Goal: Information Seeking & Learning: Check status

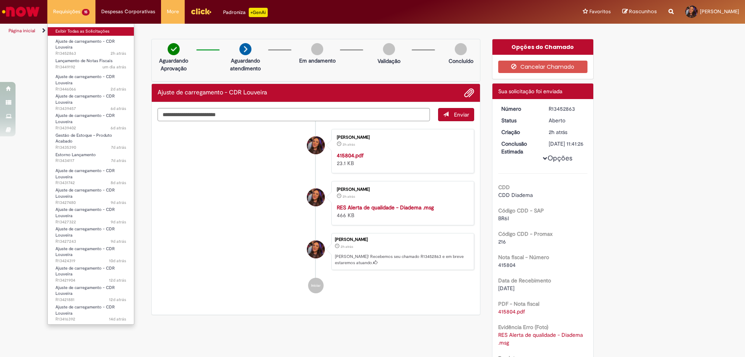
click at [87, 28] on link "Exibir Todas as Solicitações" at bounding box center [91, 31] width 86 height 9
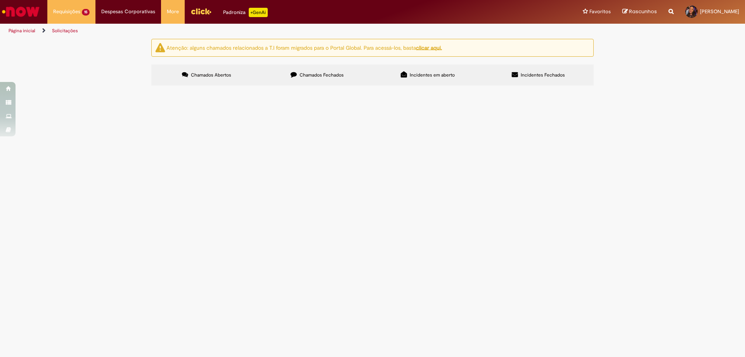
scroll to position [102, 0]
click at [0, 0] on div at bounding box center [0, 0] width 0 height 0
click at [342, 82] on label "Chamados Fechados" at bounding box center [317, 74] width 111 height 21
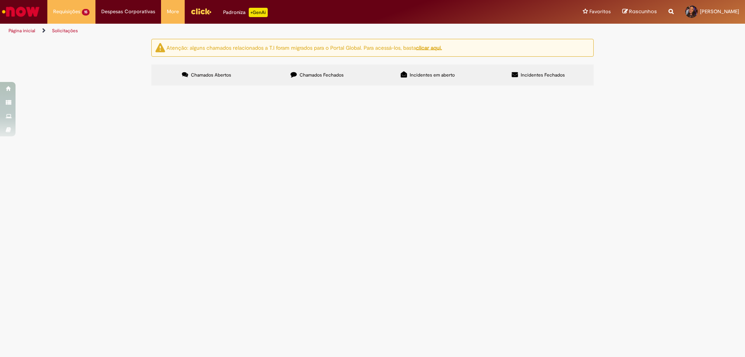
scroll to position [233, 0]
click at [0, 0] on span "[DATE] 14:16:26" at bounding box center [0, 0] width 0 height 0
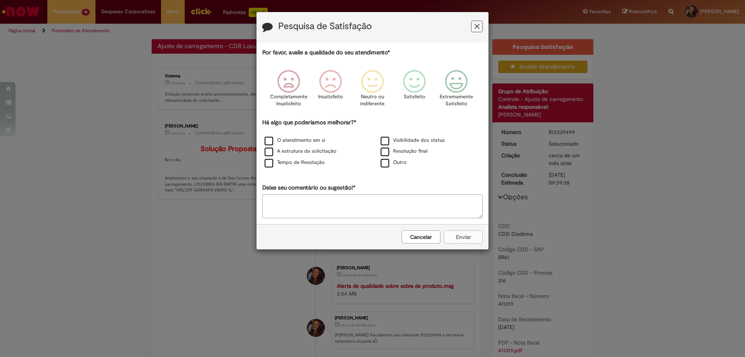
click at [429, 236] on button "Cancelar" at bounding box center [421, 236] width 39 height 13
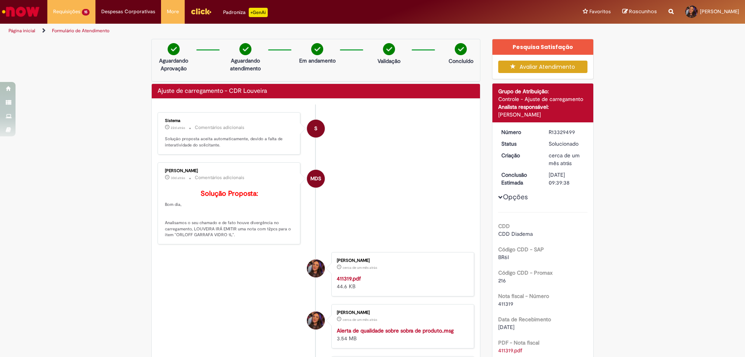
scroll to position [116, 0]
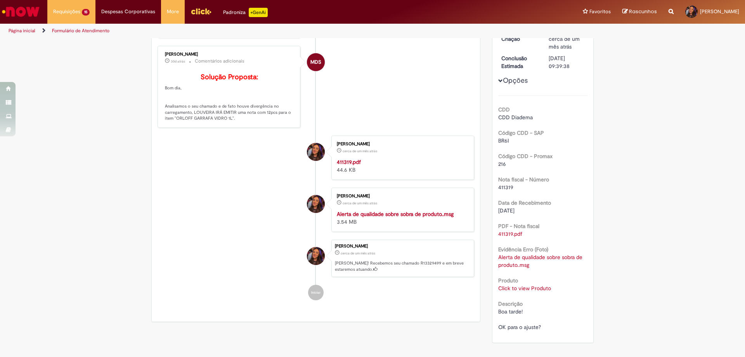
click at [533, 287] on link "Click to view Produto" at bounding box center [524, 288] width 53 height 7
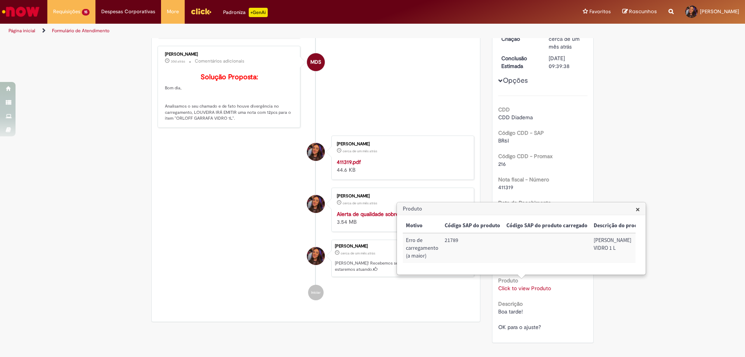
click at [442, 124] on li "MDS [PERSON_NAME] 30d atrás 30 dias atrás Comentários adicionais Solução Propos…" at bounding box center [316, 87] width 317 height 82
click at [651, 167] on div "Verificar Código de Barras Aguardando Aprovação Aguardando atendimento Em andam…" at bounding box center [372, 134] width 745 height 424
click at [634, 210] on h3 "Produto" at bounding box center [522, 209] width 248 height 12
click at [639, 207] on span "×" at bounding box center [638, 209] width 4 height 10
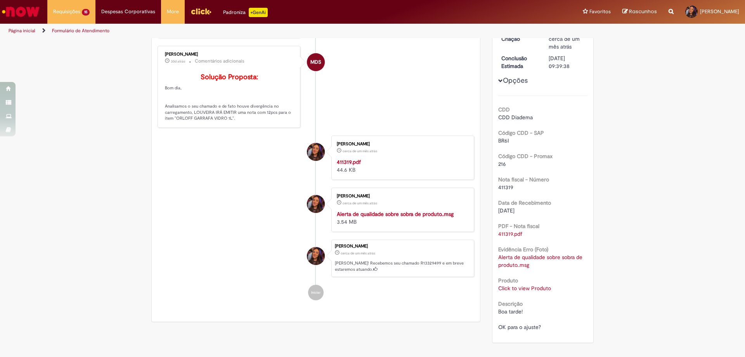
scroll to position [0, 0]
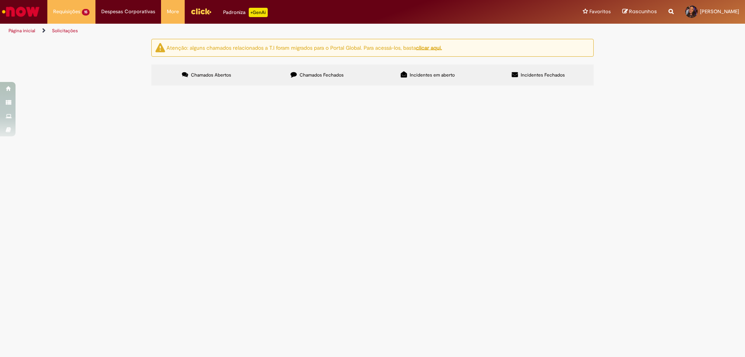
click at [280, 74] on label "Chamados Fechados" at bounding box center [317, 74] width 111 height 21
click at [0, 0] on span "Boa tarde, preciso do ok para ajuste" at bounding box center [0, 0] width 0 height 0
click at [0, 0] on span "Ajuste de carregamento - CDR Louveira" at bounding box center [0, 0] width 0 height 0
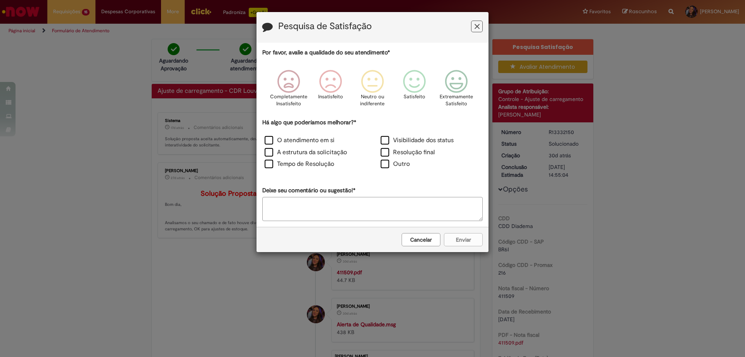
click at [482, 26] on button "Feedback" at bounding box center [477, 27] width 12 height 12
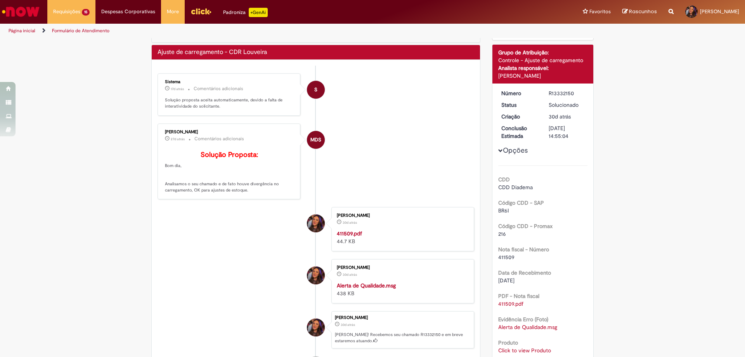
scroll to position [116, 0]
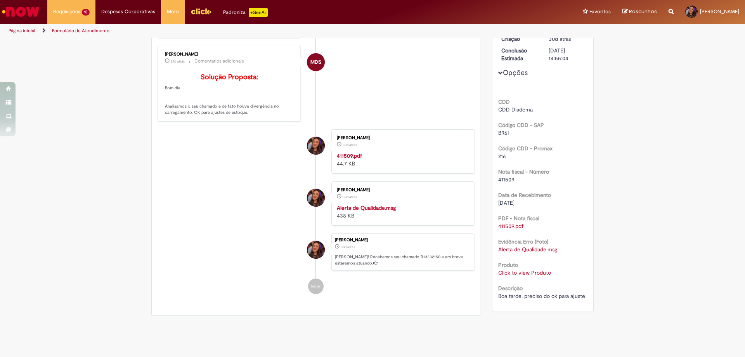
click at [519, 272] on link "Click to view Produto" at bounding box center [524, 272] width 53 height 7
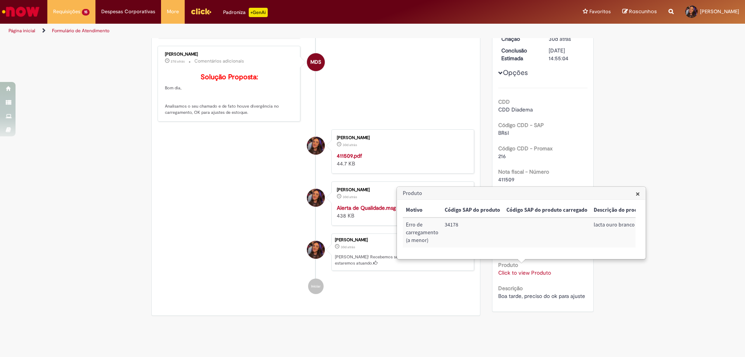
click at [363, 106] on li "MDS [PERSON_NAME] 27d atrás 27 dias atrás Comentários adicionais Solução Propos…" at bounding box center [316, 84] width 317 height 76
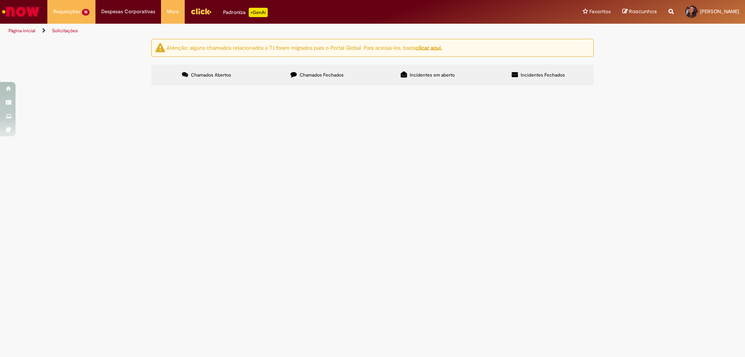
scroll to position [25, 0]
click at [0, 0] on input "Pesquisar" at bounding box center [0, 0] width 0 height 0
paste input "******"
type input "******"
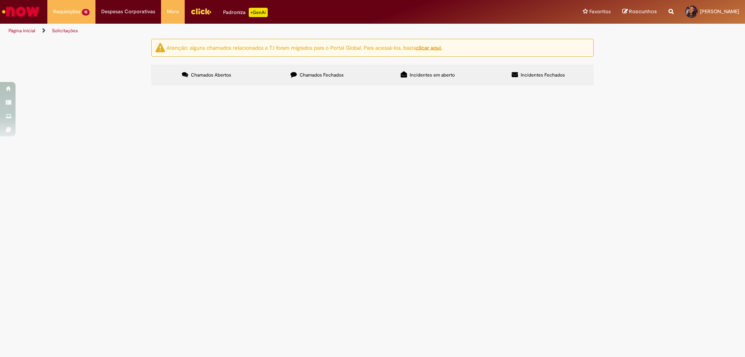
click at [450, 76] on span "Incidentes em aberto" at bounding box center [432, 75] width 45 height 6
click at [530, 76] on span "Incidentes Fechados" at bounding box center [543, 75] width 44 height 6
click at [339, 77] on span "Chamados Fechados" at bounding box center [322, 75] width 44 height 6
click at [0, 0] on div "Encerrado" at bounding box center [0, 0] width 0 height 0
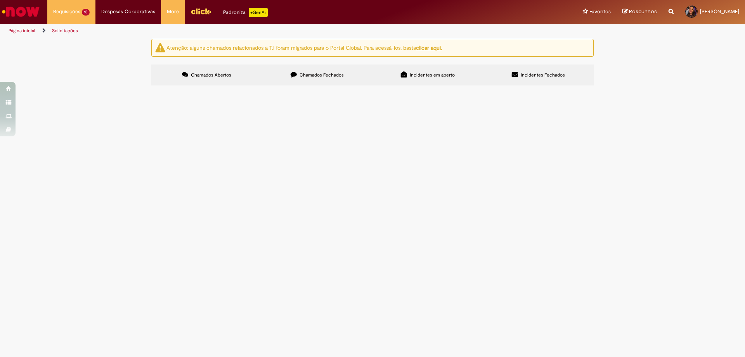
click at [0, 0] on span "[DATE] 10:33:23" at bounding box center [0, 0] width 0 height 0
click at [0, 0] on span "Boa tarde, preciso do ok para ajuste" at bounding box center [0, 0] width 0 height 0
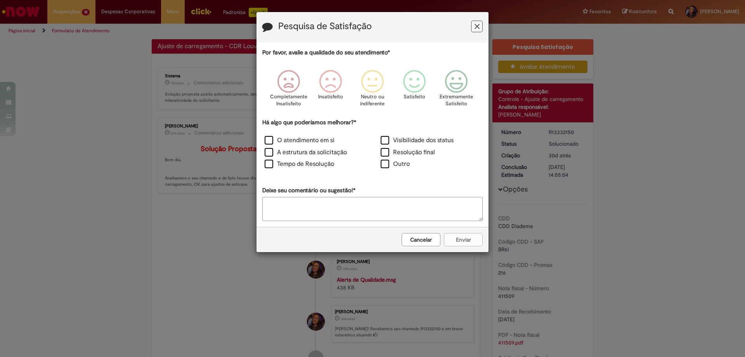
click at [433, 242] on button "Cancelar" at bounding box center [421, 239] width 39 height 13
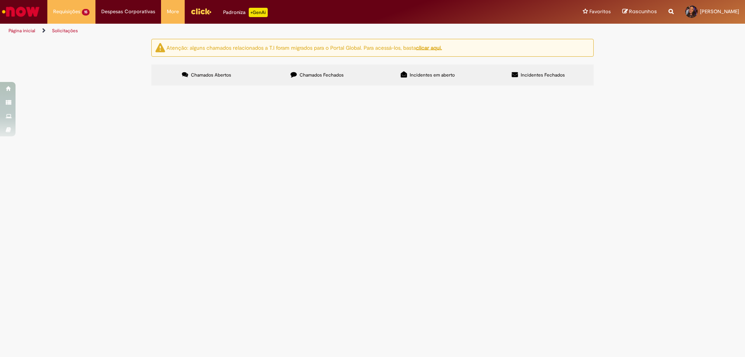
click at [309, 76] on span "Chamados Fechados" at bounding box center [322, 75] width 44 height 6
click at [0, 0] on span "Preciso do Ok para ajuste" at bounding box center [0, 0] width 0 height 0
click at [0, 0] on span "Ajuste de carregamento - CDR Louveira" at bounding box center [0, 0] width 0 height 0
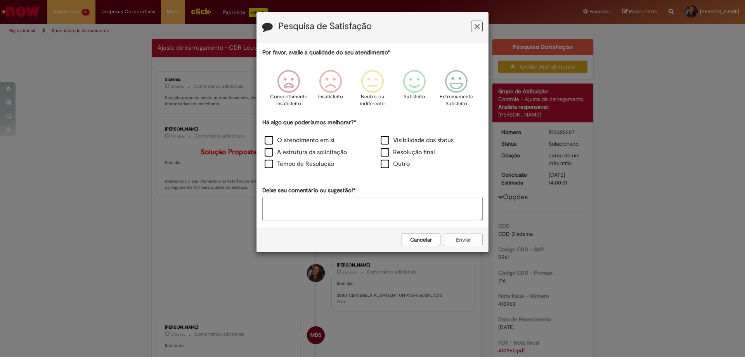
click at [408, 238] on button "Cancelar" at bounding box center [421, 239] width 39 height 13
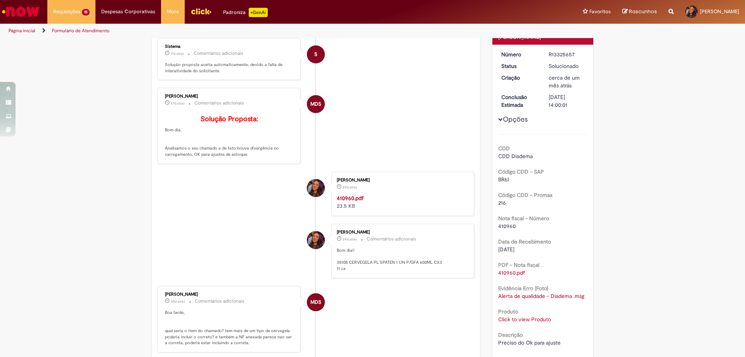
scroll to position [116, 0]
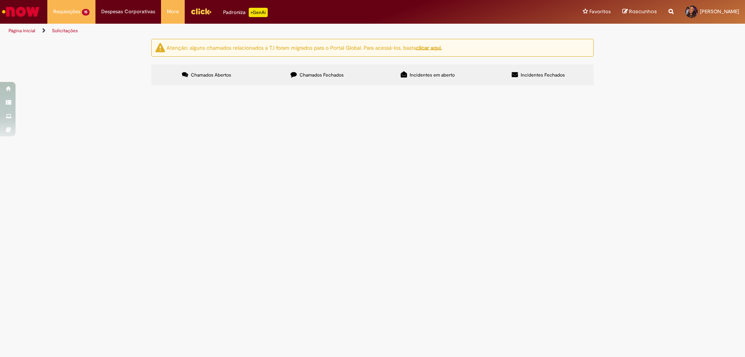
click at [343, 83] on label "Chamados Fechados" at bounding box center [317, 74] width 111 height 21
click at [0, 0] on span "Bom dia time, tudo bem? estou tentando faturar uma NF com o SKU 33878, 5 unidad…" at bounding box center [0, 0] width 0 height 0
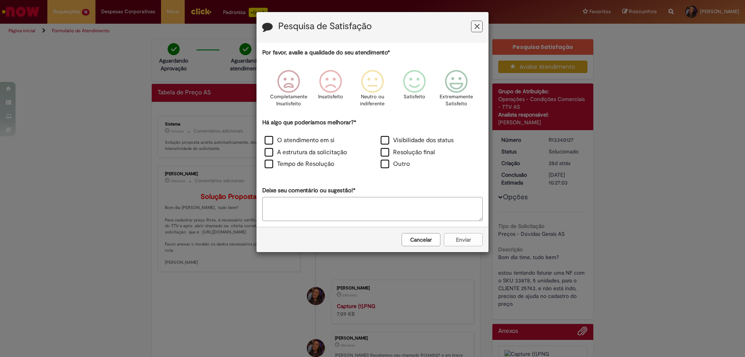
click at [478, 24] on icon "Feedback" at bounding box center [477, 27] width 5 height 8
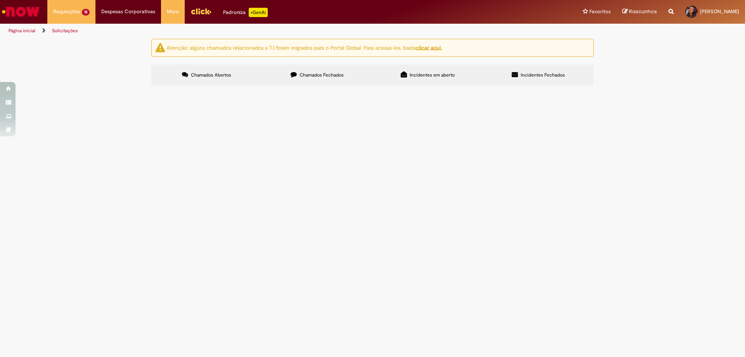
click at [299, 75] on label "Chamados Fechados" at bounding box center [317, 74] width 111 height 21
click at [0, 0] on th "Encerrado" at bounding box center [0, 0] width 0 height 0
click at [0, 0] on span "Boa tarde, preciso do "ok!" para emissão das NF do trindent e preciso que seja …" at bounding box center [0, 0] width 0 height 0
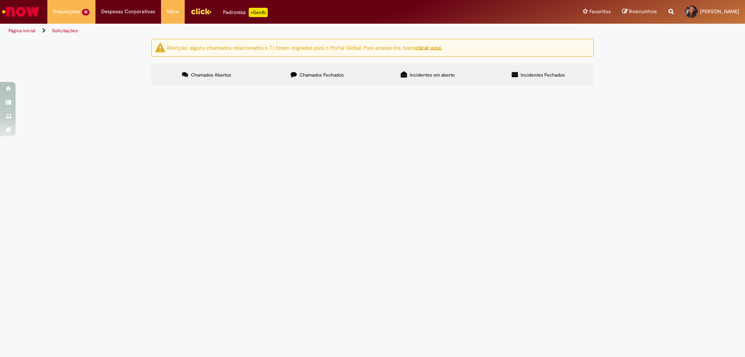
click at [0, 0] on span "Boa tarde, preciso do "ok!" para emissão das NF do trindent e preciso que seja …" at bounding box center [0, 0] width 0 height 0
click at [0, 0] on span "Ajuste de carregamento - CDR Louveira" at bounding box center [0, 0] width 0 height 0
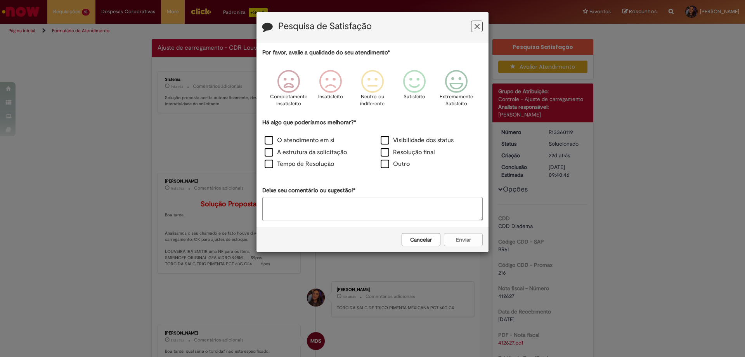
click at [428, 243] on button "Cancelar" at bounding box center [421, 239] width 39 height 13
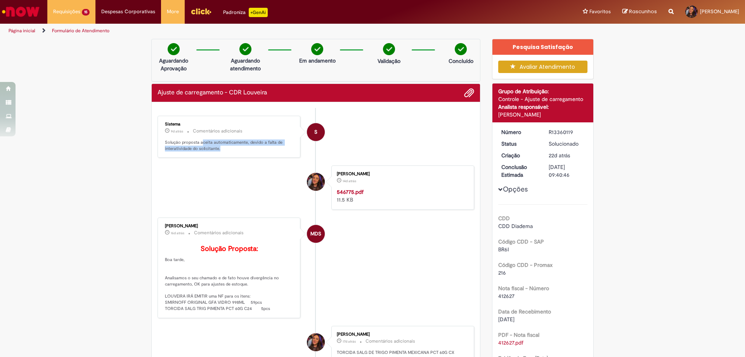
drag, startPoint x: 204, startPoint y: 143, endPoint x: 236, endPoint y: 146, distance: 31.6
click at [236, 146] on p "Solução proposta aceita automaticamente, devido a falta de interatividade do so…" at bounding box center [229, 145] width 129 height 12
click at [226, 148] on p "Solução proposta aceita automaticamente, devido a falta de interatividade do so…" at bounding box center [229, 145] width 129 height 12
drag, startPoint x: 222, startPoint y: 148, endPoint x: 210, endPoint y: 146, distance: 12.6
click at [210, 146] on p "Solução proposta aceita automaticamente, devido a falta de interatividade do so…" at bounding box center [229, 145] width 129 height 12
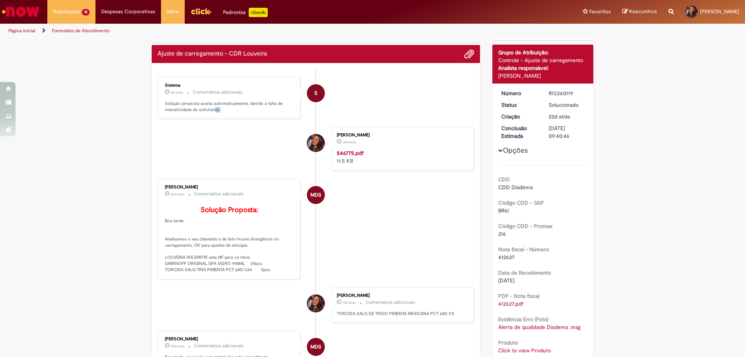
scroll to position [78, 0]
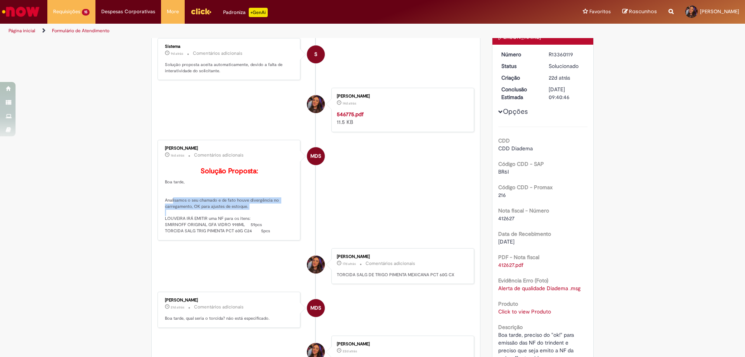
drag, startPoint x: 172, startPoint y: 213, endPoint x: 248, endPoint y: 221, distance: 76.9
click at [248, 221] on p "Solução Proposta: Boa tarde, Analisamos o seu chamado e de fato houve divergênc…" at bounding box center [229, 200] width 129 height 66
click at [222, 221] on p "Solução Proposta: Boa tarde, Analisamos o seu chamado e de fato houve divergênc…" at bounding box center [229, 200] width 129 height 66
drag, startPoint x: 172, startPoint y: 232, endPoint x: 182, endPoint y: 233, distance: 10.5
click at [182, 233] on p "Solução Proposta: Boa tarde, Analisamos o seu chamado e de fato houve divergênc…" at bounding box center [229, 200] width 129 height 66
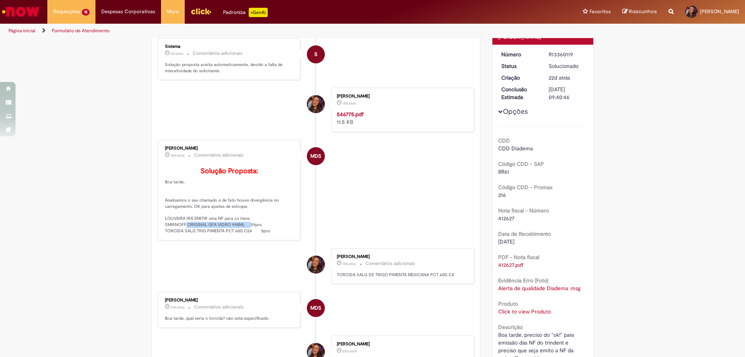
drag, startPoint x: 202, startPoint y: 240, endPoint x: 246, endPoint y: 238, distance: 43.9
click at [246, 234] on p "Solução Proposta: Boa tarde, Analisamos o seu chamado e de fato houve divergênc…" at bounding box center [229, 200] width 129 height 66
click at [562, 52] on div "R13360119" at bounding box center [567, 54] width 36 height 8
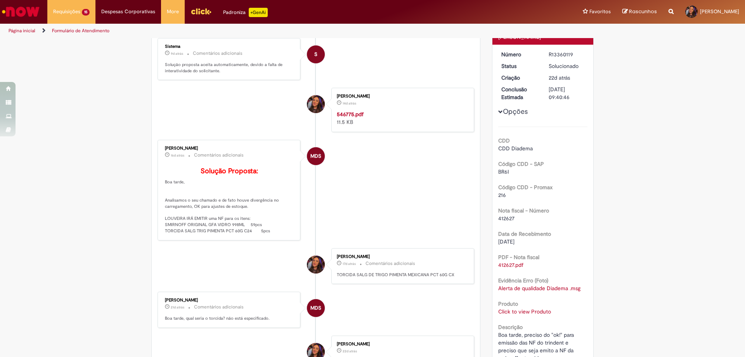
click at [562, 52] on div "R13360119" at bounding box center [567, 54] width 36 height 8
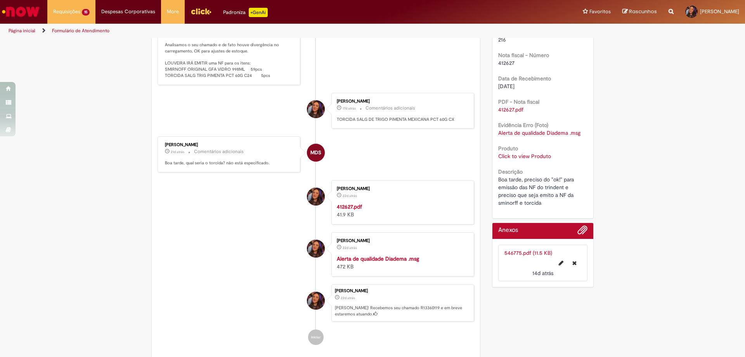
click at [523, 158] on link "Click to view Produto" at bounding box center [524, 156] width 53 height 7
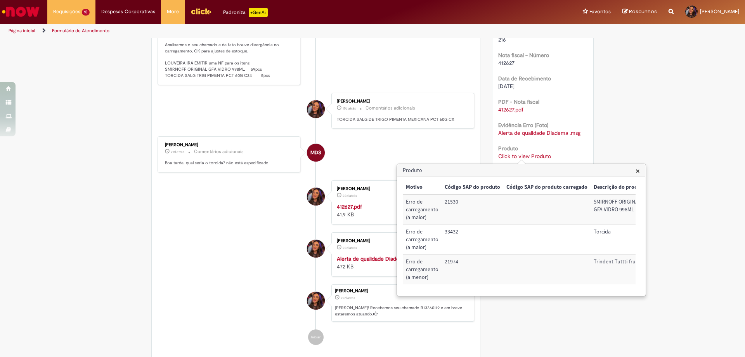
click at [713, 204] on div "Verificar Código de Barras Aguardando Aprovação Aguardando atendimento Em andam…" at bounding box center [372, 88] width 745 height 564
click at [366, 149] on li "MDS [PERSON_NAME] 21d atrás 21 dias atrás Comentários adicionais Boa tarde, qua…" at bounding box center [316, 154] width 317 height 36
click at [637, 170] on span "×" at bounding box center [638, 170] width 4 height 10
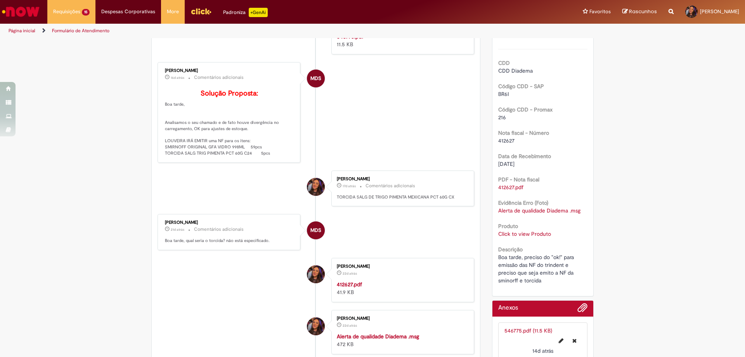
scroll to position [78, 0]
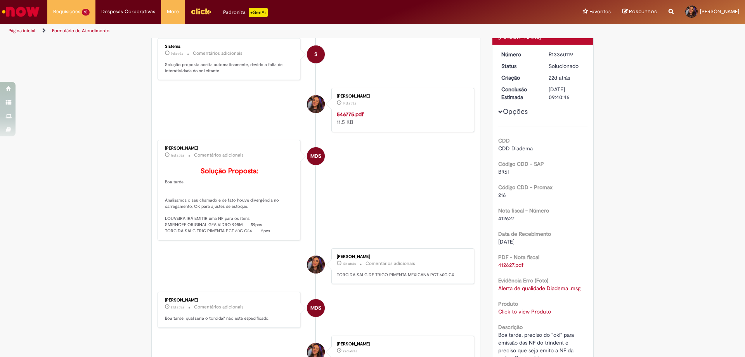
click at [348, 117] on strong "546775.pdf" at bounding box center [350, 114] width 27 height 7
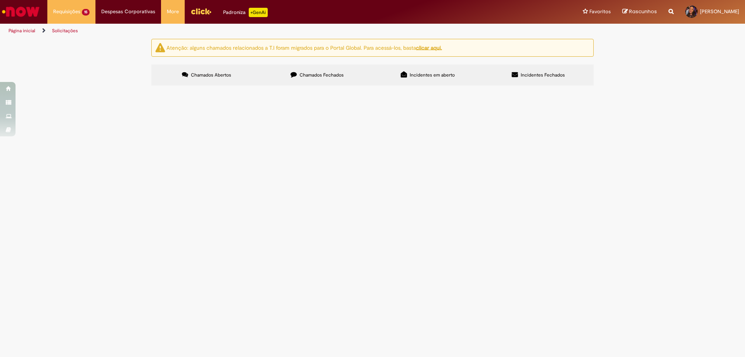
click at [303, 78] on span "Chamados Fechados" at bounding box center [322, 75] width 44 height 6
click at [0, 0] on div "Encerrado" at bounding box center [0, 0] width 0 height 0
click at [221, 71] on label "Chamados Abertos" at bounding box center [206, 74] width 111 height 21
click at [0, 0] on span "bom dia! preciso do ok para ajuste do trident hortela e melancia" at bounding box center [0, 0] width 0 height 0
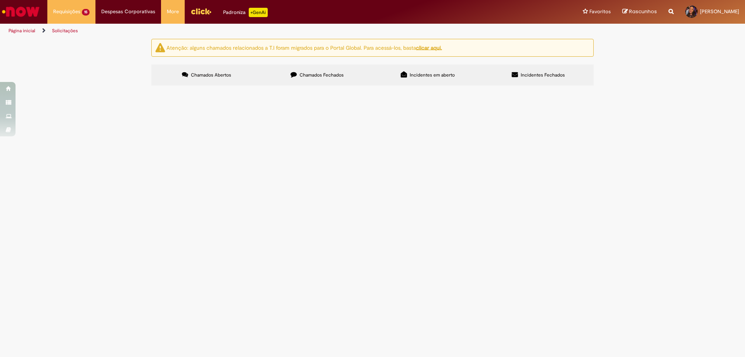
click at [0, 0] on span "bom dia! preciso do ok para ajuste do trident hortela e melancia" at bounding box center [0, 0] width 0 height 0
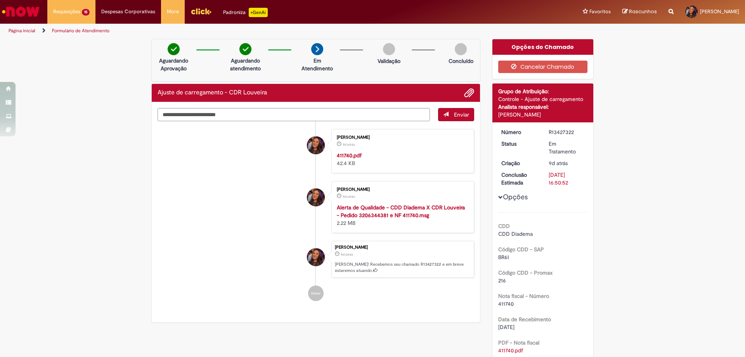
scroll to position [78, 0]
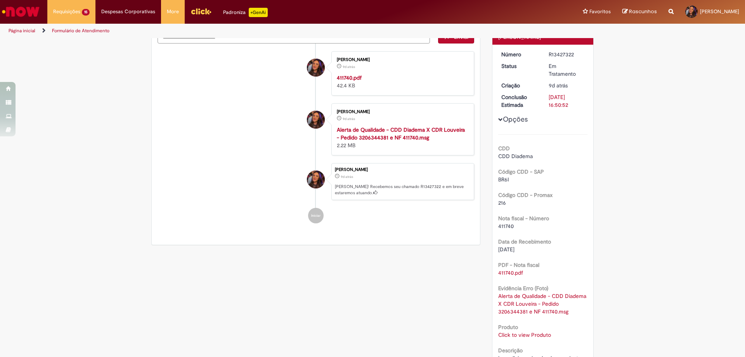
click at [511, 337] on link "Click to view Produto" at bounding box center [524, 334] width 53 height 7
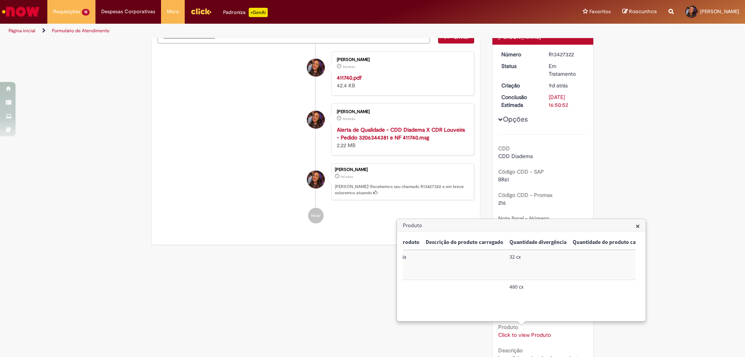
scroll to position [0, 228]
click at [638, 229] on span "×" at bounding box center [638, 226] width 4 height 10
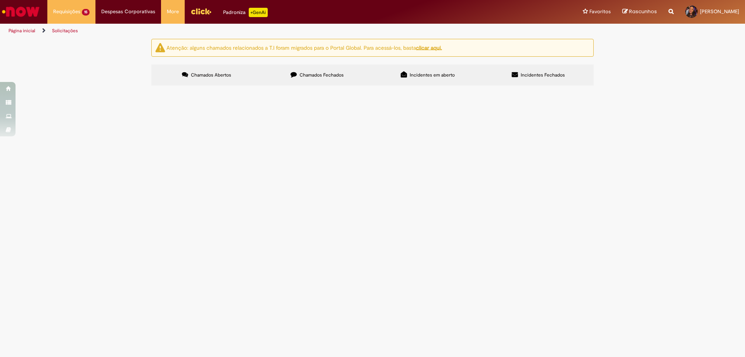
click at [0, 0] on span "Bom dia! preciso do ok para o ajuste da tang e trident" at bounding box center [0, 0] width 0 height 0
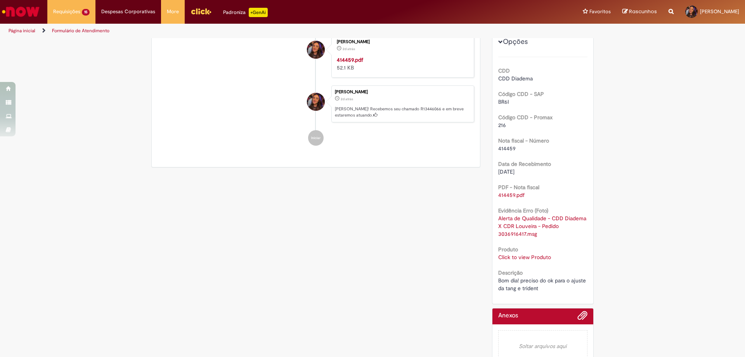
scroll to position [170, 0]
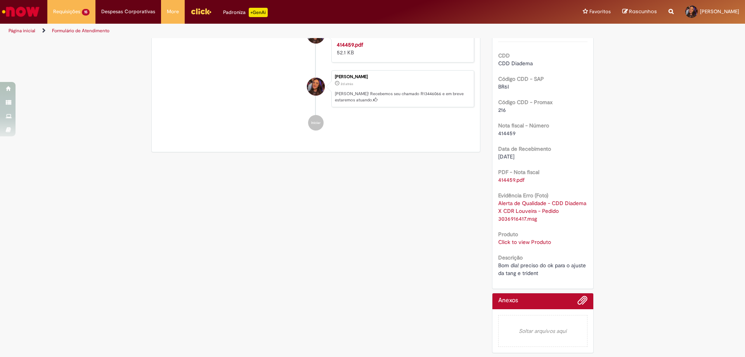
click at [507, 257] on b "Descrição" at bounding box center [510, 257] width 24 height 7
click at [512, 244] on link "Click to view Produto" at bounding box center [524, 241] width 53 height 7
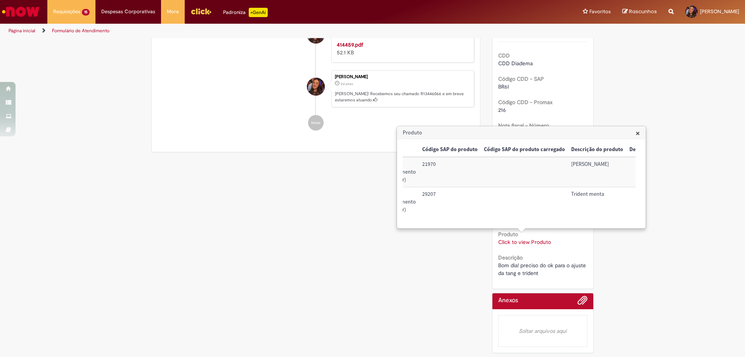
scroll to position [0, 43]
click at [622, 79] on div "Verificar Código de Barras Aguardando Aprovação Aguardando atendimento Em Atend…" at bounding box center [372, 112] width 745 height 488
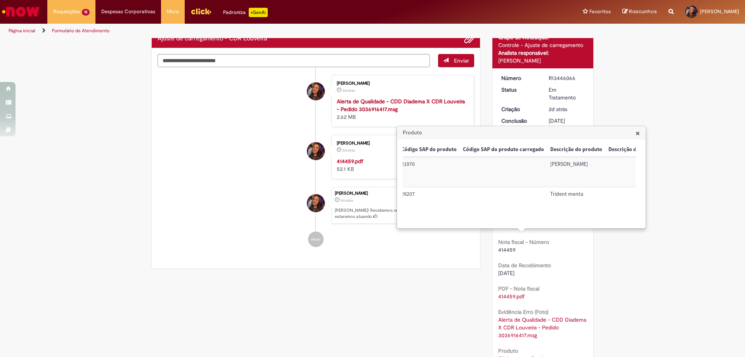
click at [429, 263] on div "Enviar [PERSON_NAME] 2d atrás 2 dias atrás Alerta de Qualidade - CDD Diadema X …" at bounding box center [316, 158] width 328 height 221
drag, startPoint x: 516, startPoint y: 250, endPoint x: 490, endPoint y: 248, distance: 26.4
click at [493, 248] on div "Número R13446066 Status Em Tratamento Criação 2d atrás 2 dias atrás Conclusão E…" at bounding box center [543, 236] width 101 height 337
copy span "414459"
